Goal: Navigation & Orientation: Find specific page/section

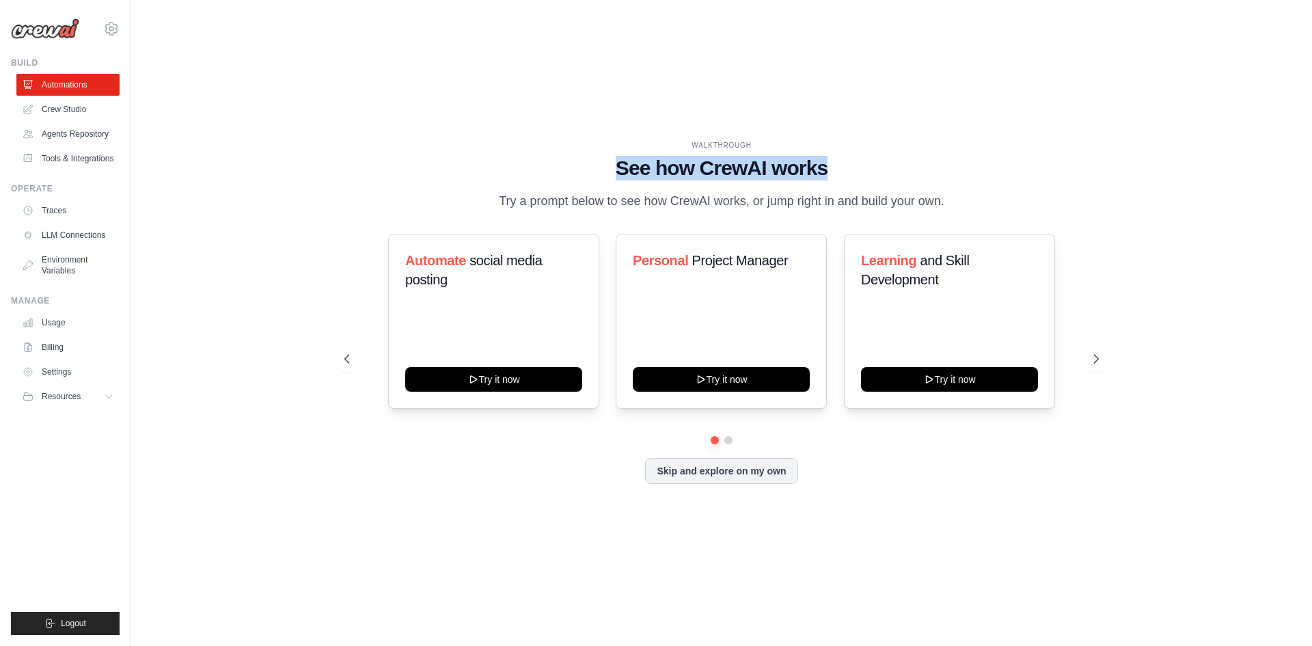
drag, startPoint x: 619, startPoint y: 161, endPoint x: 851, endPoint y: 172, distance: 231.9
click at [851, 172] on h1 "See how CrewAI works" at bounding box center [721, 168] width 754 height 25
drag, startPoint x: 851, startPoint y: 172, endPoint x: 618, endPoint y: 175, distance: 233.0
click at [618, 175] on h1 "See how CrewAI works" at bounding box center [721, 168] width 754 height 25
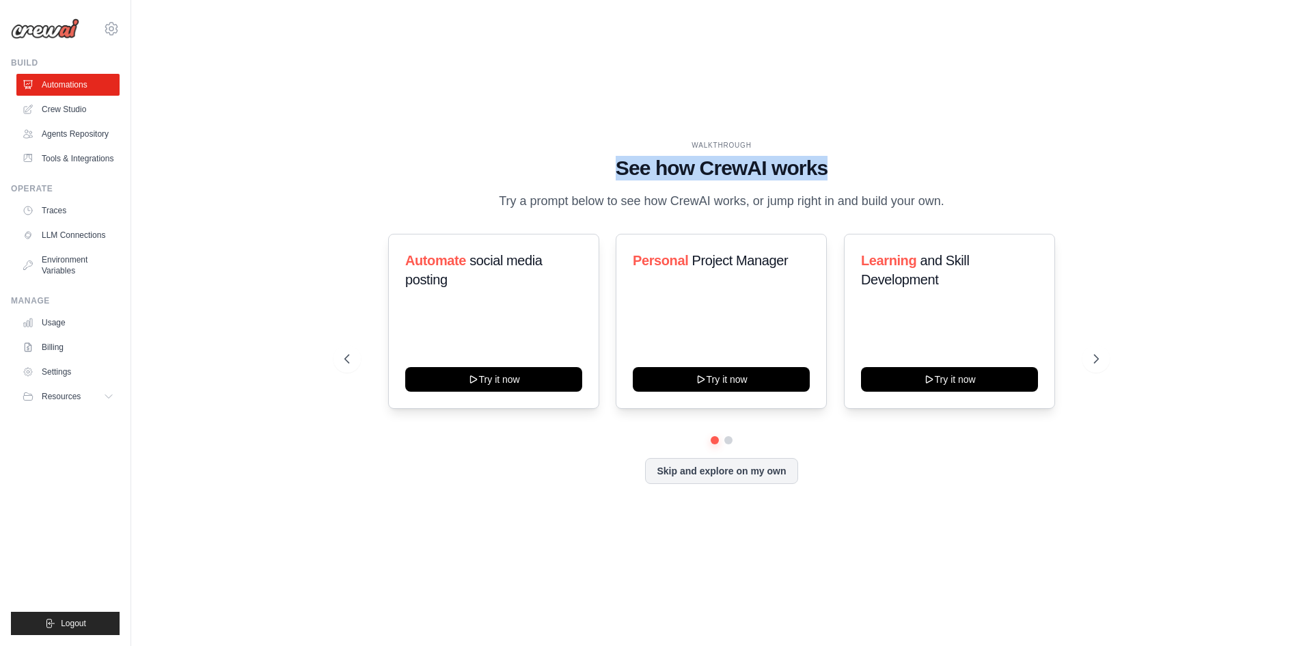
click at [618, 175] on h1 "See how CrewAI works" at bounding box center [721, 168] width 754 height 25
drag, startPoint x: 615, startPoint y: 166, endPoint x: 830, endPoint y: 173, distance: 215.4
click at [830, 173] on h1 "See how CrewAI works" at bounding box center [721, 168] width 754 height 25
click at [687, 142] on div "WALKTHROUGH" at bounding box center [721, 145] width 754 height 10
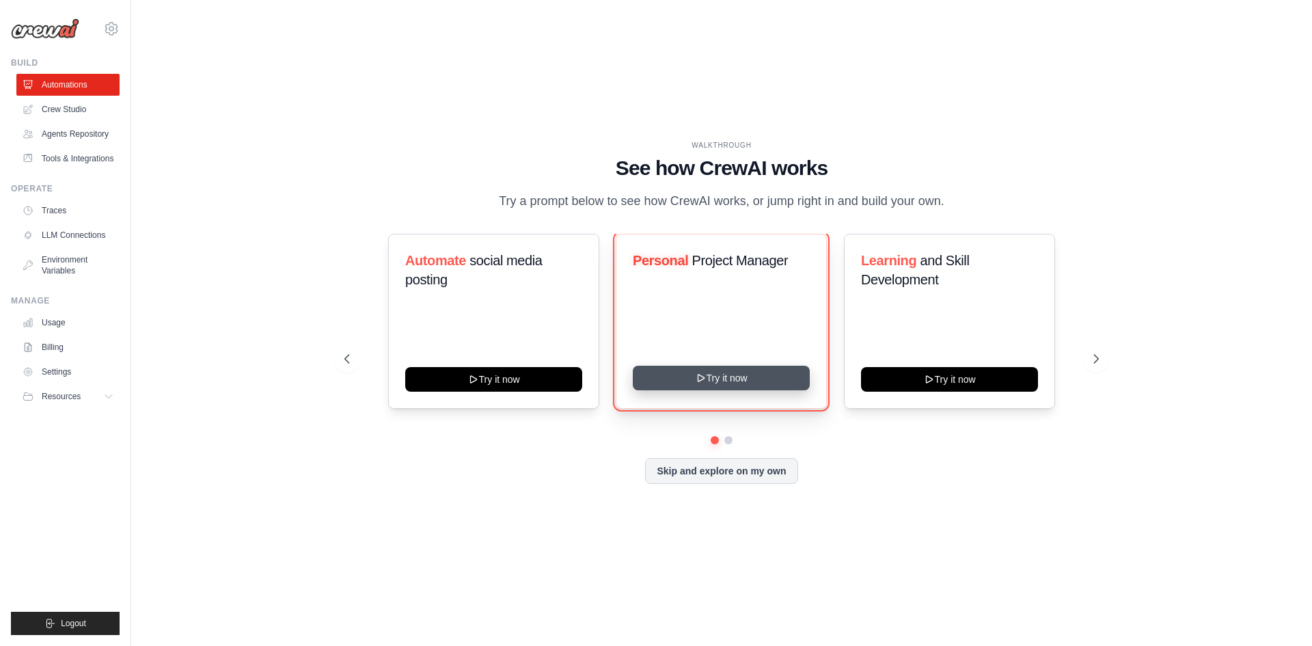
click at [748, 381] on button "Try it now" at bounding box center [721, 378] width 177 height 25
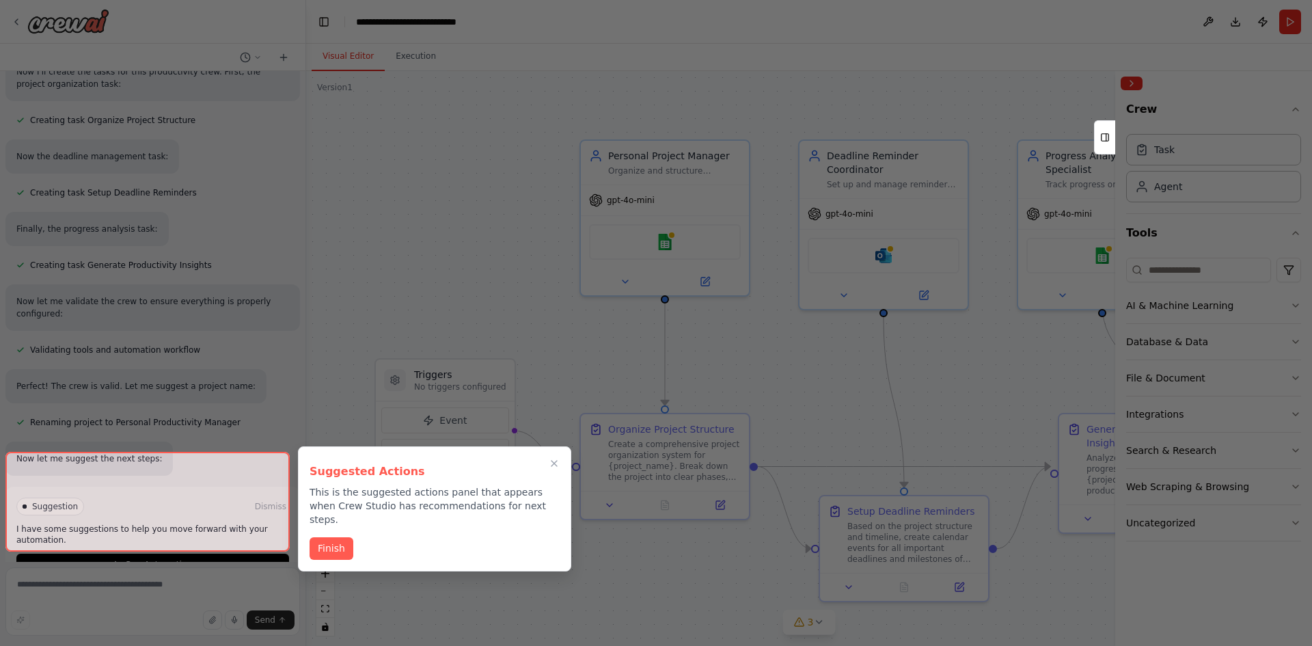
scroll to position [871, 0]
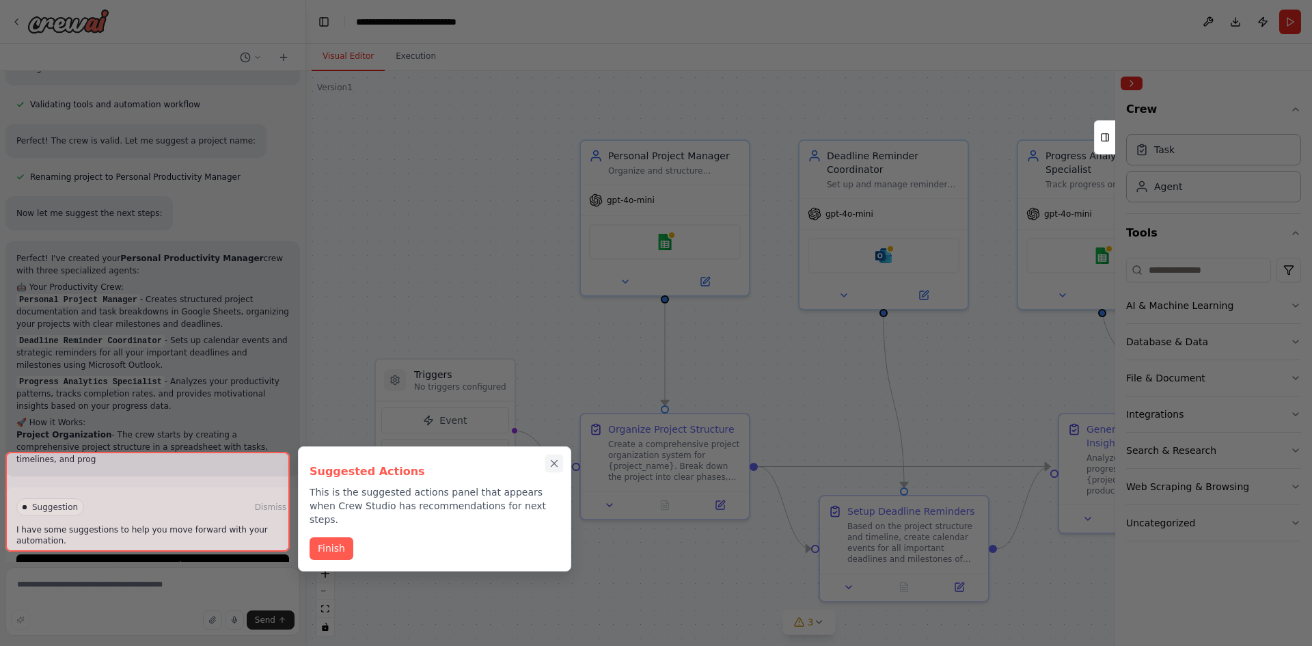
click at [553, 459] on icon "Close walkthrough" at bounding box center [554, 463] width 12 height 12
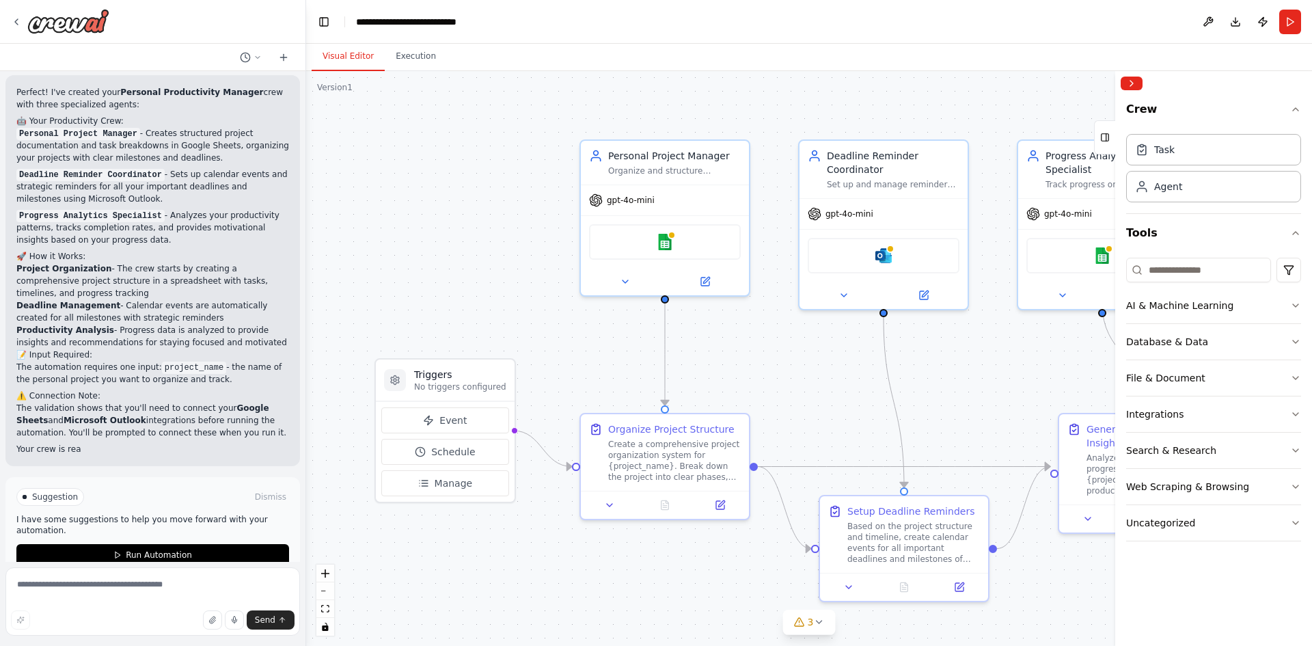
scroll to position [1273, 0]
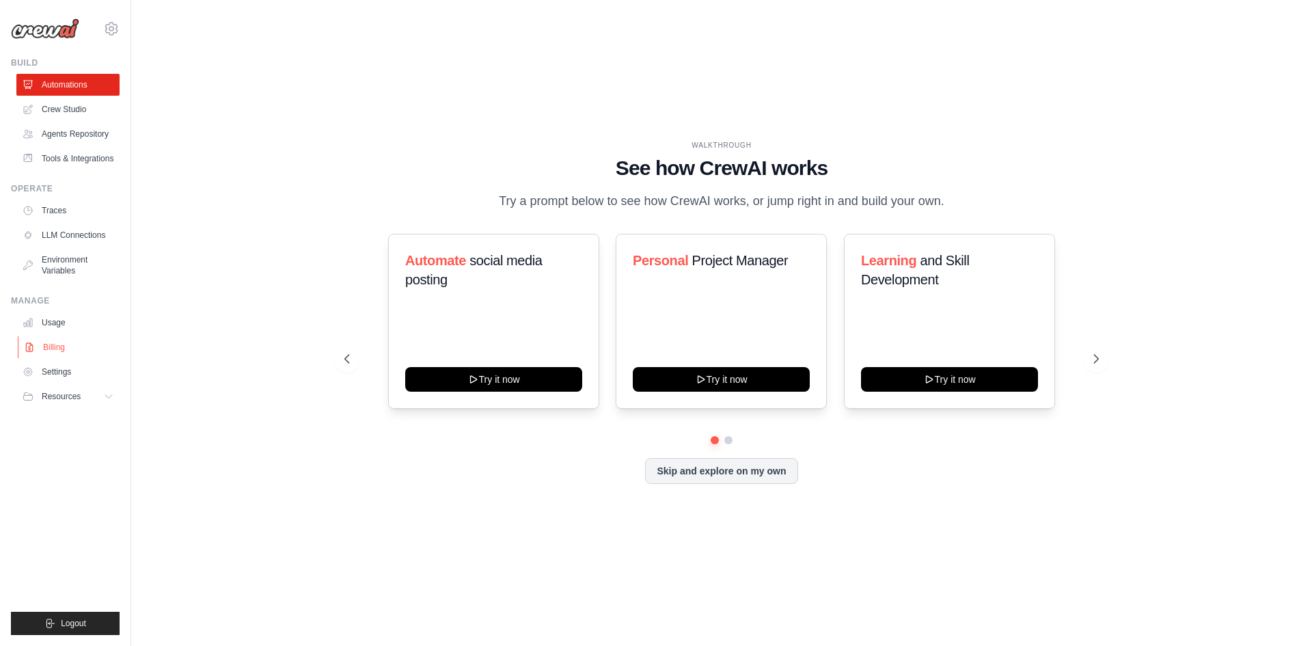
click at [52, 343] on link "Billing" at bounding box center [69, 347] width 103 height 22
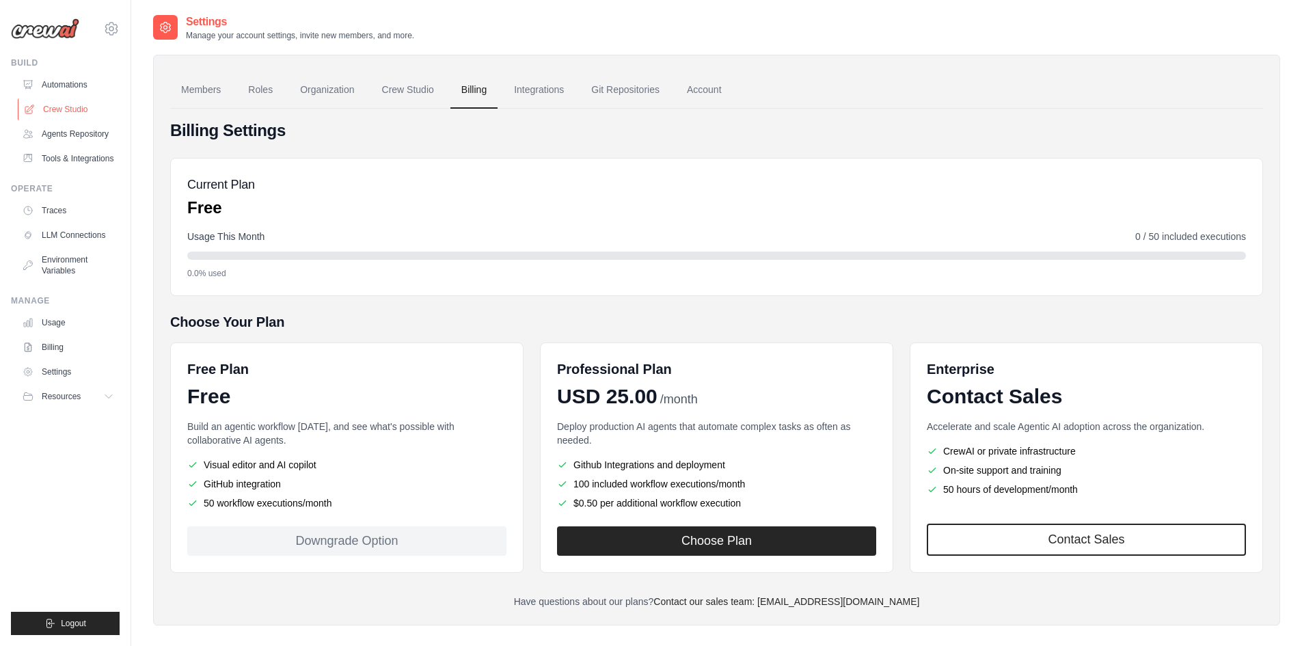
click at [71, 105] on link "Crew Studio" at bounding box center [69, 109] width 103 height 22
